Goal: Navigation & Orientation: Find specific page/section

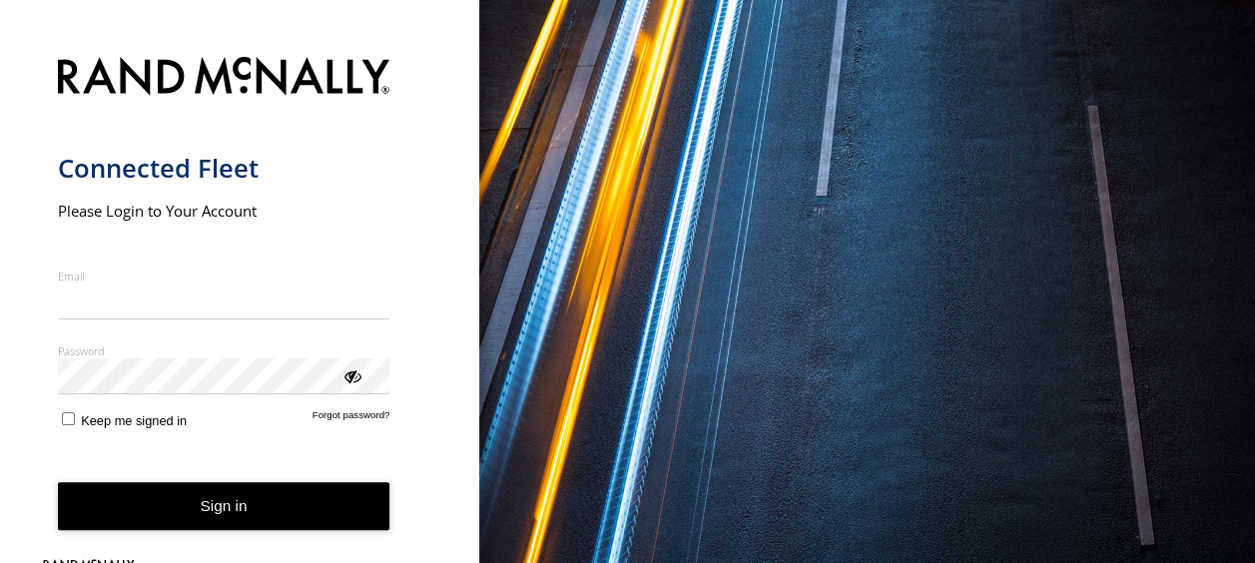
click at [135, 288] on input "Email" at bounding box center [224, 302] width 333 height 36
click at [136, 297] on input "Email" at bounding box center [224, 302] width 333 height 36
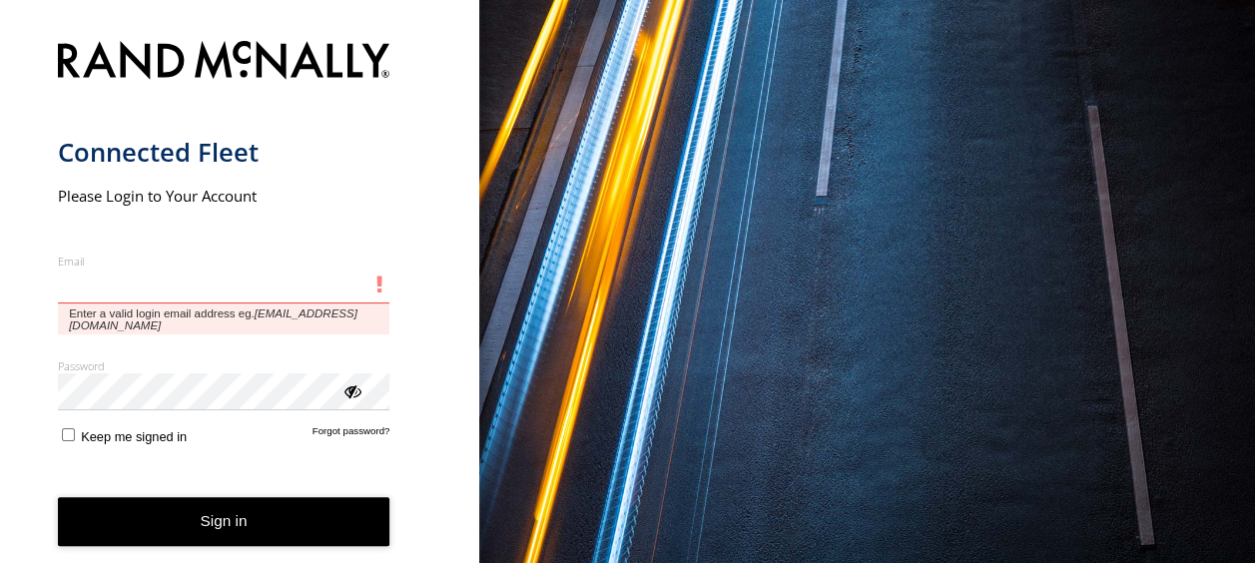
click at [119, 287] on input "Email" at bounding box center [224, 287] width 333 height 36
type input "**********"
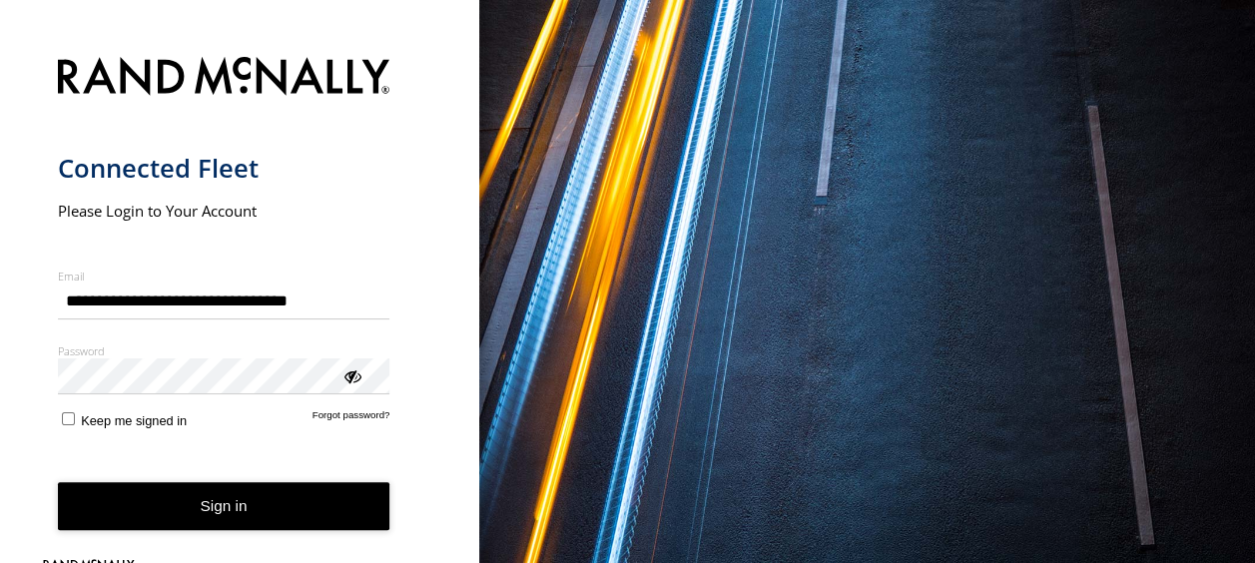
click at [351, 379] on div "ViewPassword" at bounding box center [352, 376] width 20 height 20
click at [273, 507] on button "Sign in" at bounding box center [224, 506] width 333 height 49
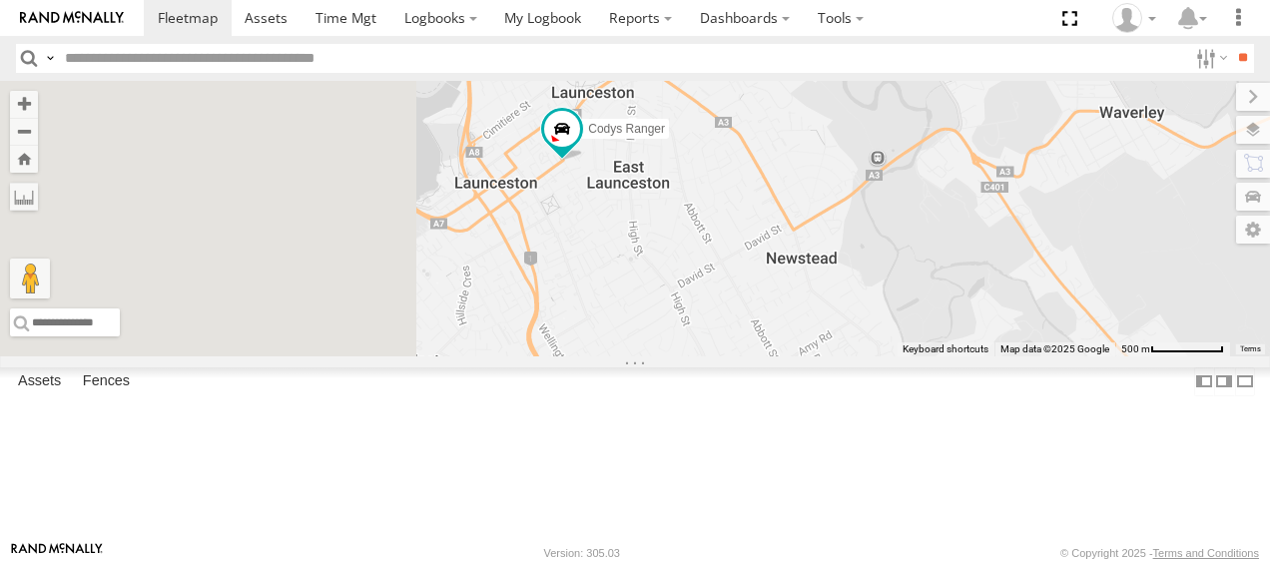
drag, startPoint x: 720, startPoint y: 154, endPoint x: 1009, endPoint y: 336, distance: 341.1
click at [1013, 351] on div "Codys Ranger Hino Truck" at bounding box center [635, 219] width 1270 height 277
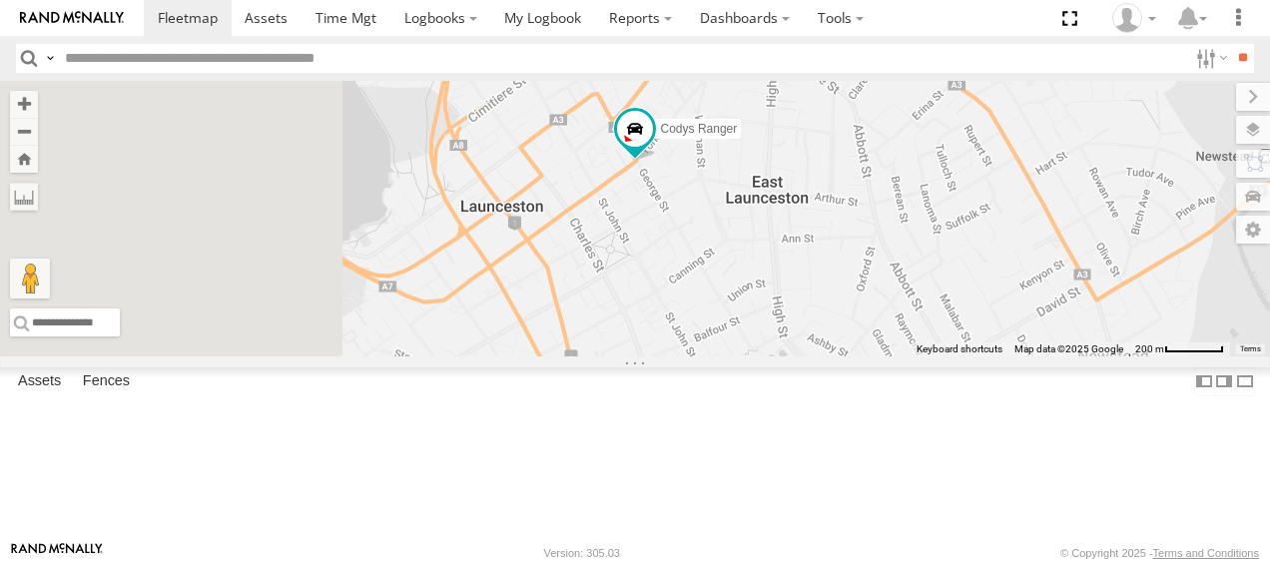
drag, startPoint x: 889, startPoint y: 262, endPoint x: 1001, endPoint y: 252, distance: 112.3
click at [1001, 252] on div "Codys Ranger Hino Truck" at bounding box center [635, 219] width 1270 height 277
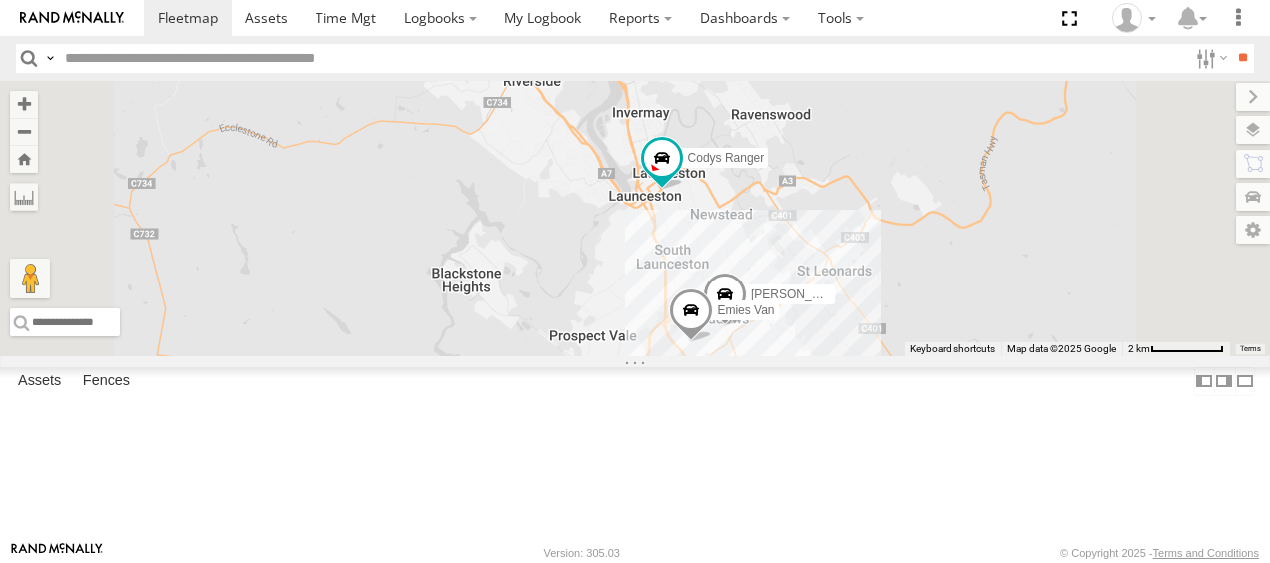
drag, startPoint x: 1061, startPoint y: 318, endPoint x: 964, endPoint y: 314, distance: 97.0
click at [964, 314] on div "[PERSON_NAME] Ranger Hino Truck [PERSON_NAME] Emies Van" at bounding box center [635, 219] width 1270 height 277
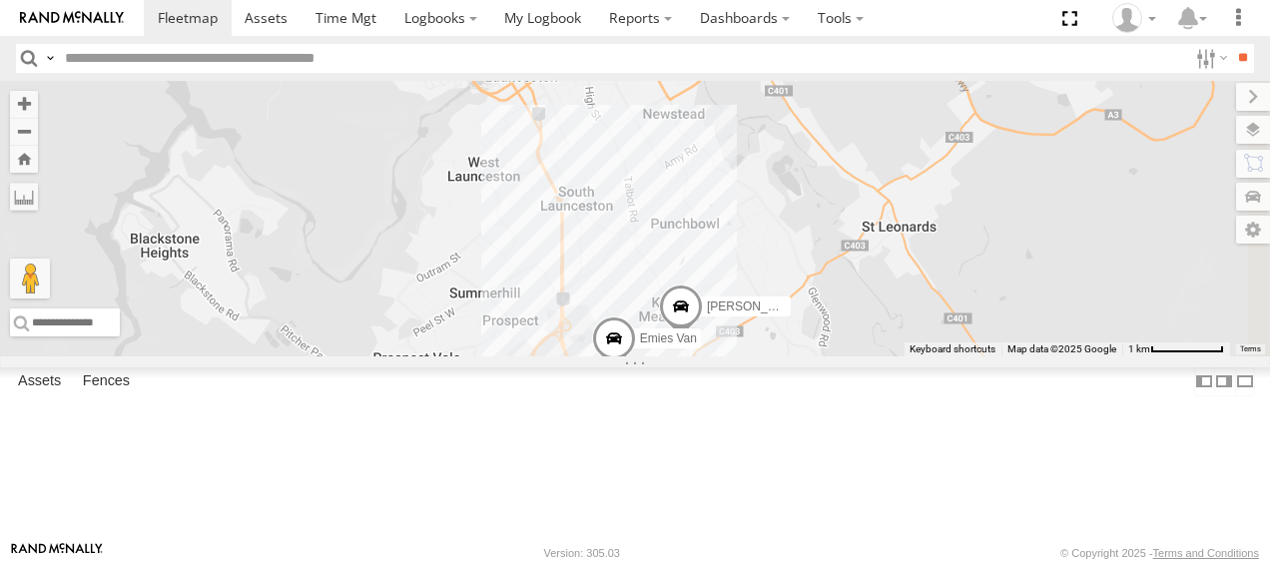
drag, startPoint x: 1017, startPoint y: 244, endPoint x: 1017, endPoint y: 79, distance: 164.8
click at [1017, 79] on body "Dashboards" at bounding box center [635, 281] width 1270 height 563
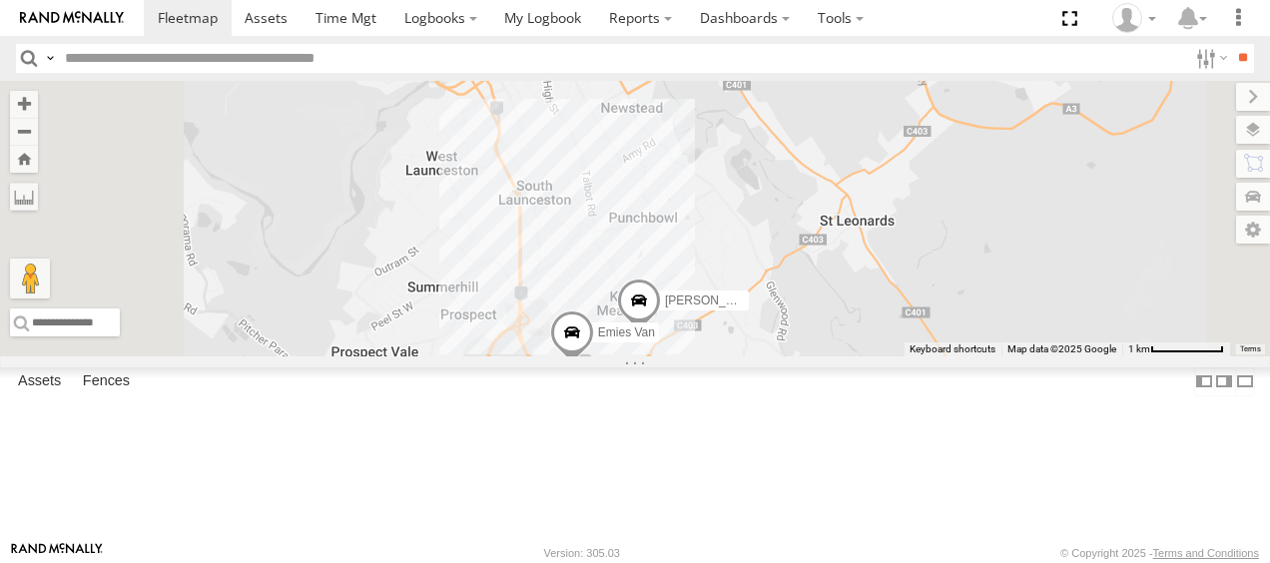
drag, startPoint x: 983, startPoint y: 292, endPoint x: 938, endPoint y: 286, distance: 45.3
click at [938, 286] on div "[PERSON_NAME] Ranger Hino Truck [PERSON_NAME] Emies Van" at bounding box center [635, 219] width 1270 height 277
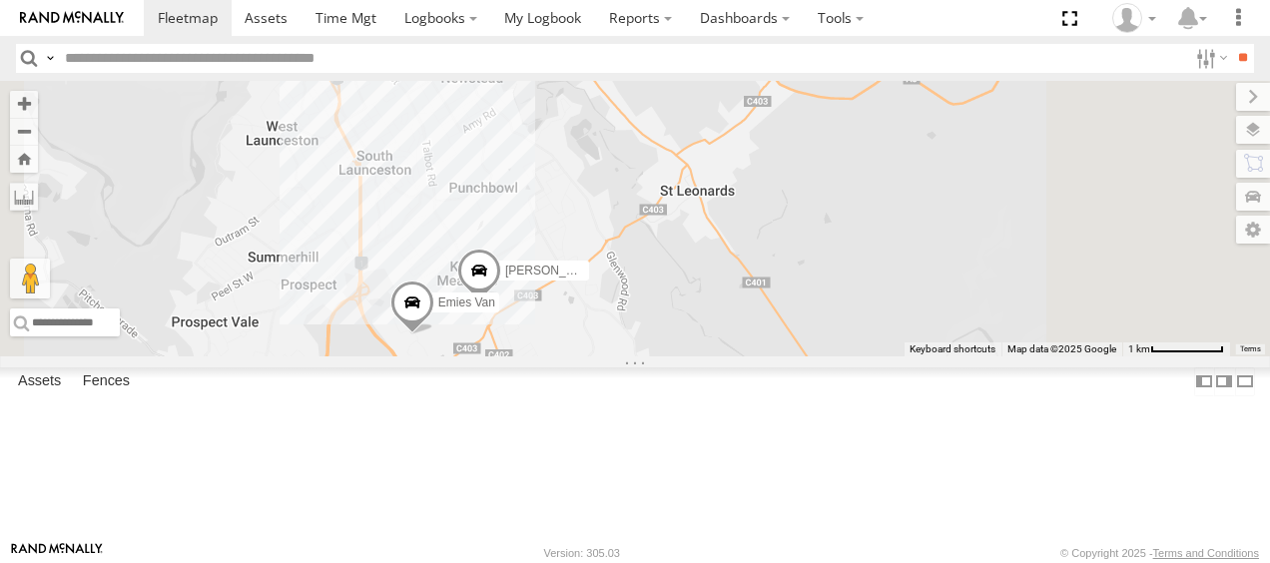
drag, startPoint x: 844, startPoint y: 286, endPoint x: 789, endPoint y: 295, distance: 55.7
click at [789, 295] on div "[PERSON_NAME] Ranger Hino Truck [PERSON_NAME] Emies Van" at bounding box center [635, 219] width 1270 height 277
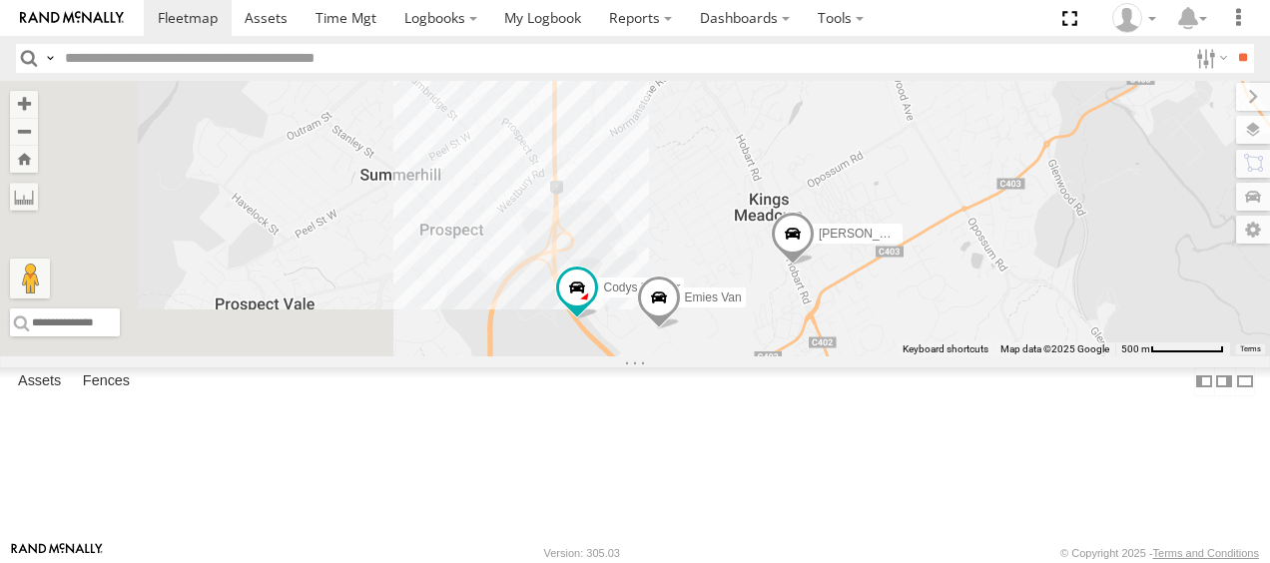
drag, startPoint x: 886, startPoint y: 352, endPoint x: 967, endPoint y: 162, distance: 206.3
click at [968, 164] on div "[PERSON_NAME] [PERSON_NAME] Ranger Emies Van" at bounding box center [635, 219] width 1270 height 277
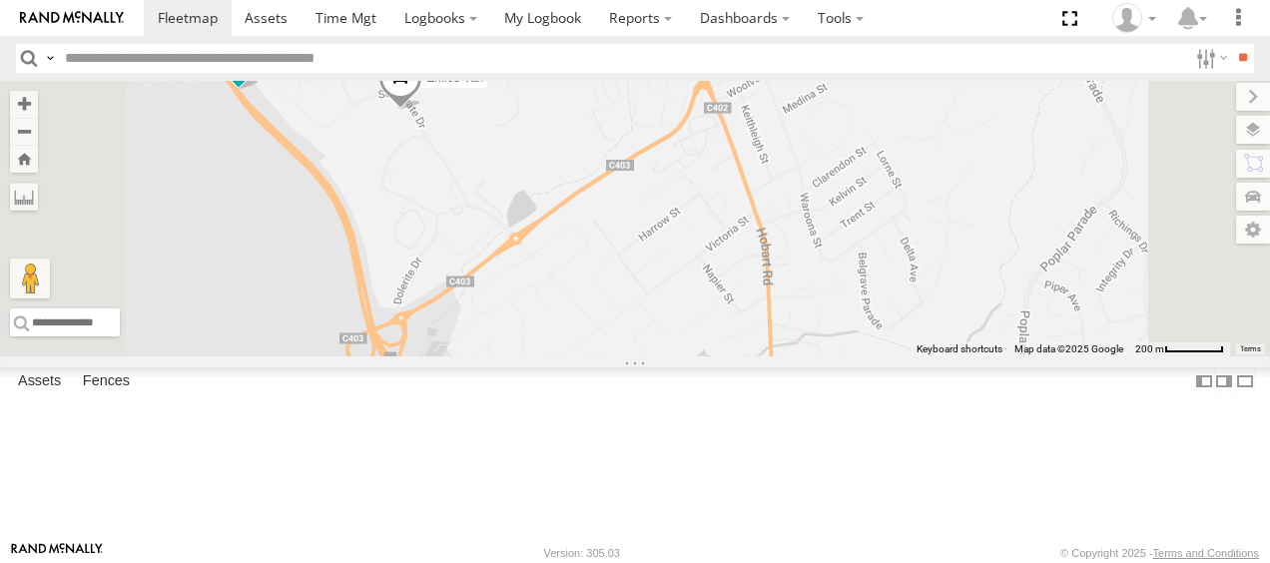
drag, startPoint x: 1033, startPoint y: 347, endPoint x: 1073, endPoint y: 222, distance: 131.1
click at [1073, 222] on div "[PERSON_NAME] [PERSON_NAME] Ranger Emies Van" at bounding box center [635, 219] width 1270 height 277
